Goal: Transaction & Acquisition: Purchase product/service

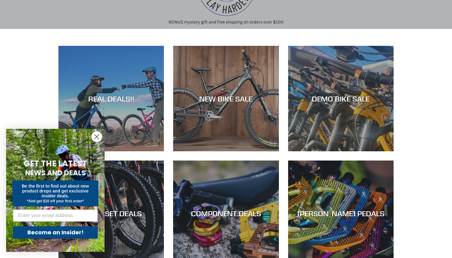
scroll to position [98, 0]
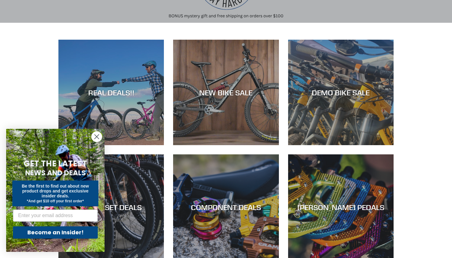
click at [99, 144] on form "GET THE LATEST NEWS AND DEALS Be the first to find out about new product drops …" at bounding box center [55, 190] width 98 height 123
click at [99, 139] on icon "Close dialog" at bounding box center [97, 137] width 4 height 4
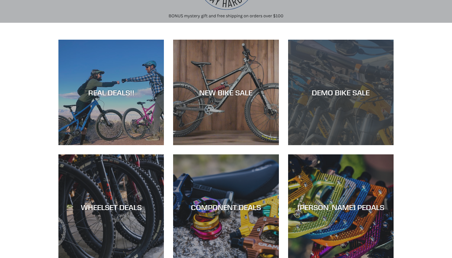
click at [322, 145] on div "DEMO BIKE SALE" at bounding box center [341, 145] width 106 height 0
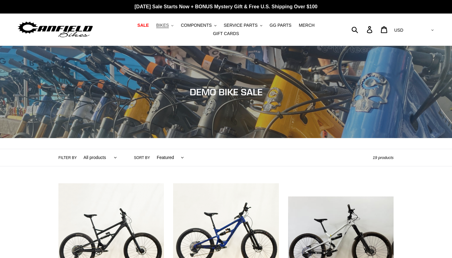
click at [172, 26] on button "BIKES .cls-1{fill:#231f20}" at bounding box center [164, 25] width 23 height 8
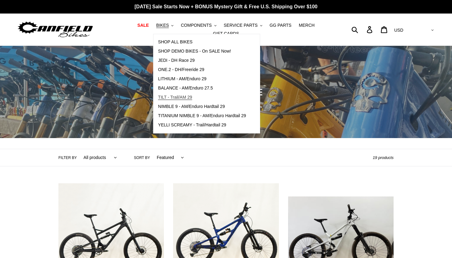
click at [171, 98] on span "TILT - Trail/AM 29" at bounding box center [175, 97] width 34 height 5
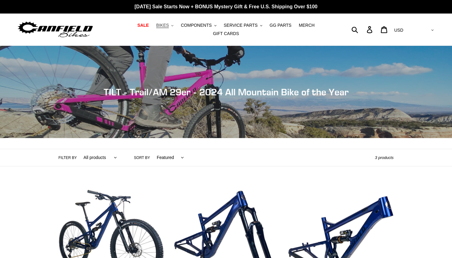
click at [167, 24] on span "BIKES" at bounding box center [162, 25] width 13 height 5
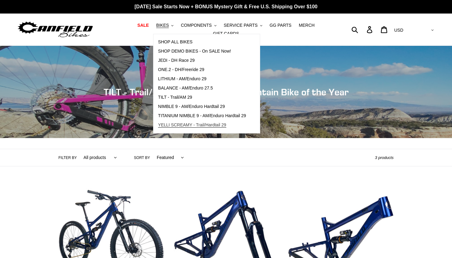
click at [199, 125] on span "YELLI SCREAMY - Trail/Hardtail 29" at bounding box center [192, 125] width 68 height 5
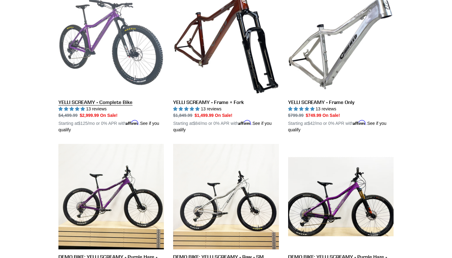
scroll to position [193, 0]
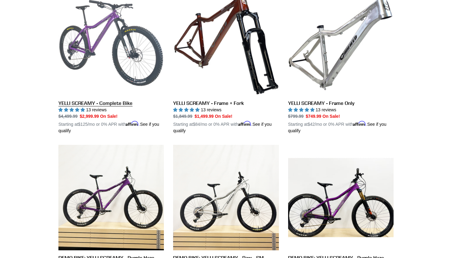
click at [96, 104] on link "YELLI SCREAMY - Complete Bike" at bounding box center [111, 62] width 106 height 144
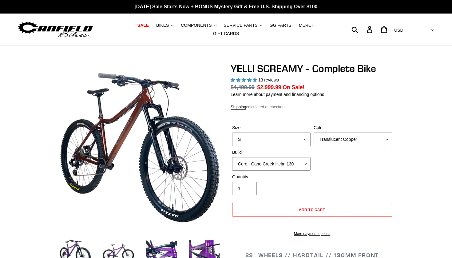
select select "highest-rating"
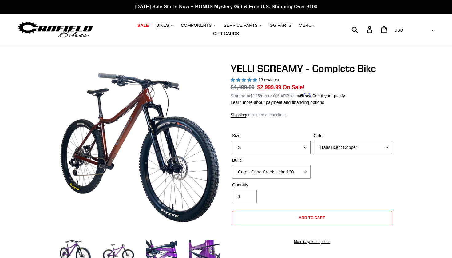
select select "XL"
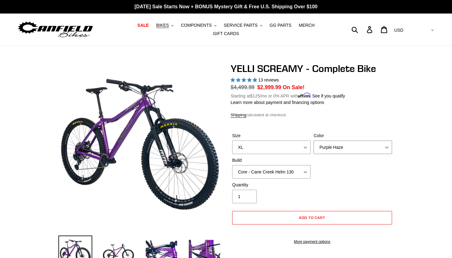
select select "Raw"
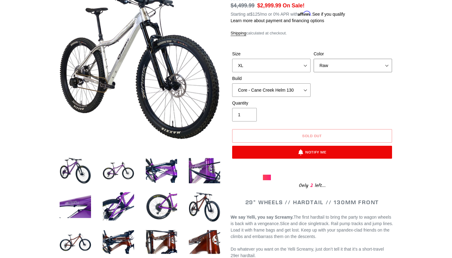
scroll to position [210, 0]
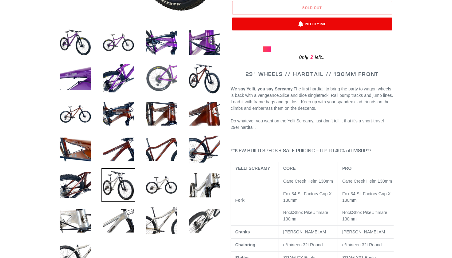
click at [156, 74] on img at bounding box center [162, 78] width 34 height 34
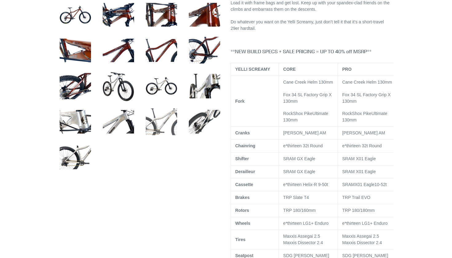
scroll to position [229, 0]
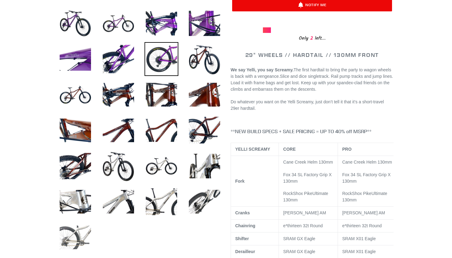
click at [77, 230] on img at bounding box center [75, 238] width 34 height 34
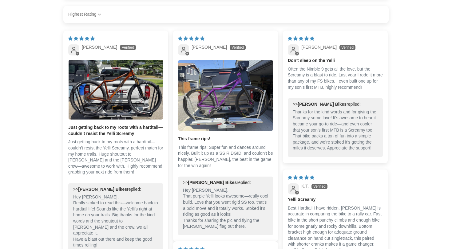
scroll to position [1367, 0]
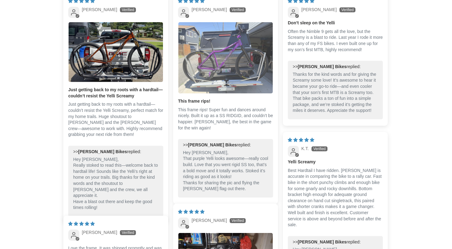
click at [203, 52] on img "Link to user picture 1" at bounding box center [226, 57] width 94 height 71
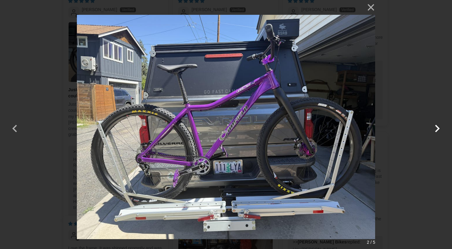
click at [437, 130] on button "button" at bounding box center [437, 124] width 15 height 15
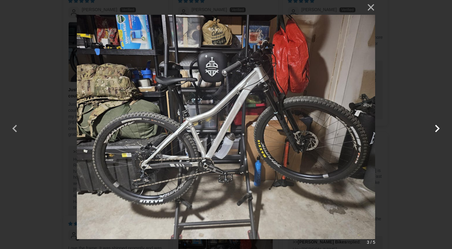
click at [437, 130] on button "button" at bounding box center [437, 124] width 15 height 15
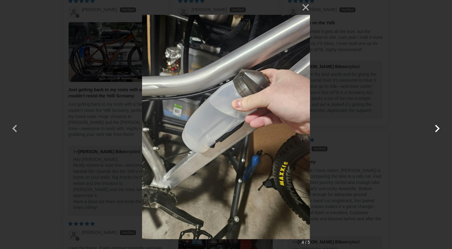
click at [437, 130] on button "button" at bounding box center [437, 124] width 15 height 15
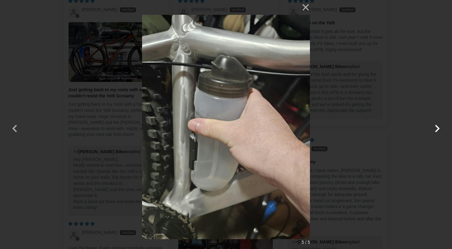
click at [437, 130] on button "button" at bounding box center [437, 124] width 15 height 15
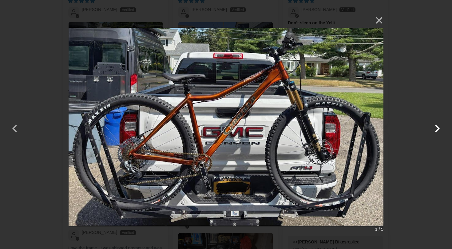
click at [436, 125] on button "button" at bounding box center [437, 124] width 15 height 15
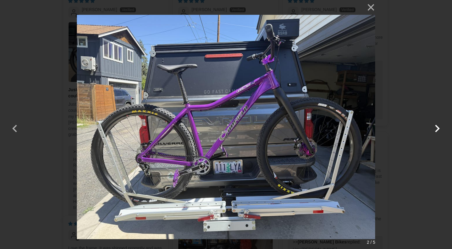
click at [436, 125] on button "button" at bounding box center [437, 124] width 15 height 15
